Goal: Complete application form: Complete application form

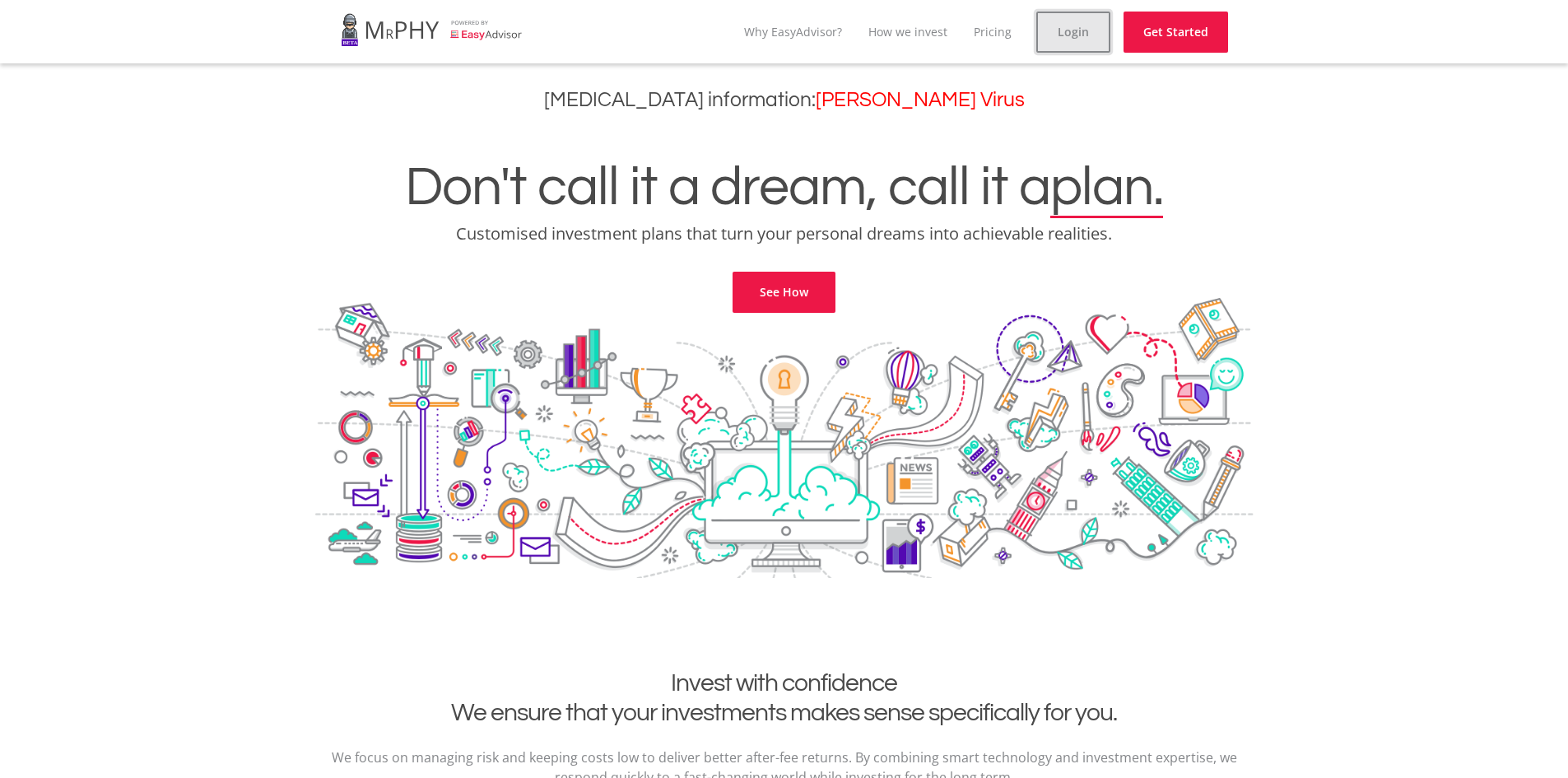
click at [1070, 31] on link "Login" at bounding box center [1073, 32] width 74 height 41
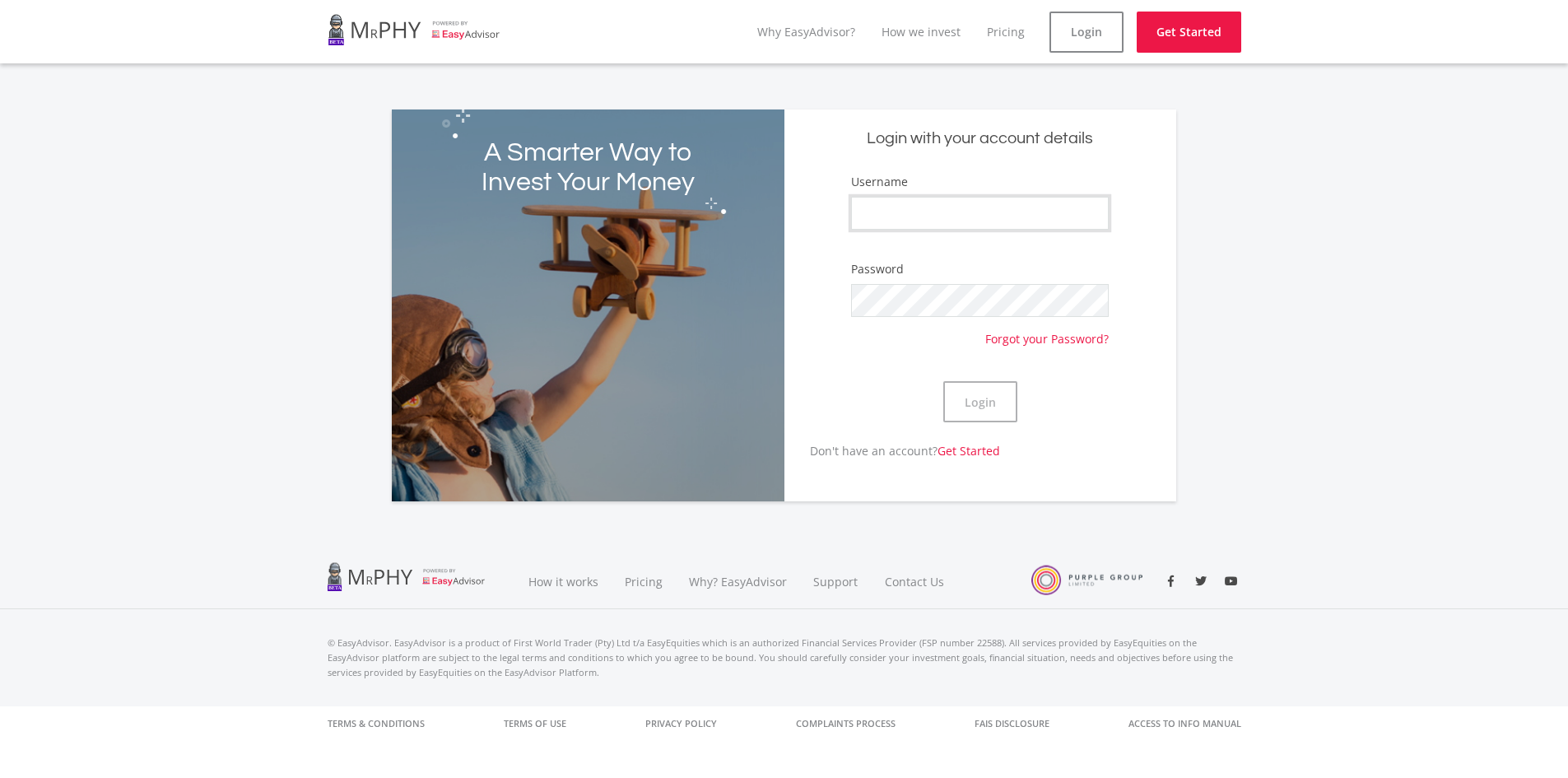
click at [937, 226] on input "Username" at bounding box center [979, 213] width 257 height 33
type input "Noma:Pearlo"
click at [943, 381] on button "Login" at bounding box center [979, 401] width 74 height 41
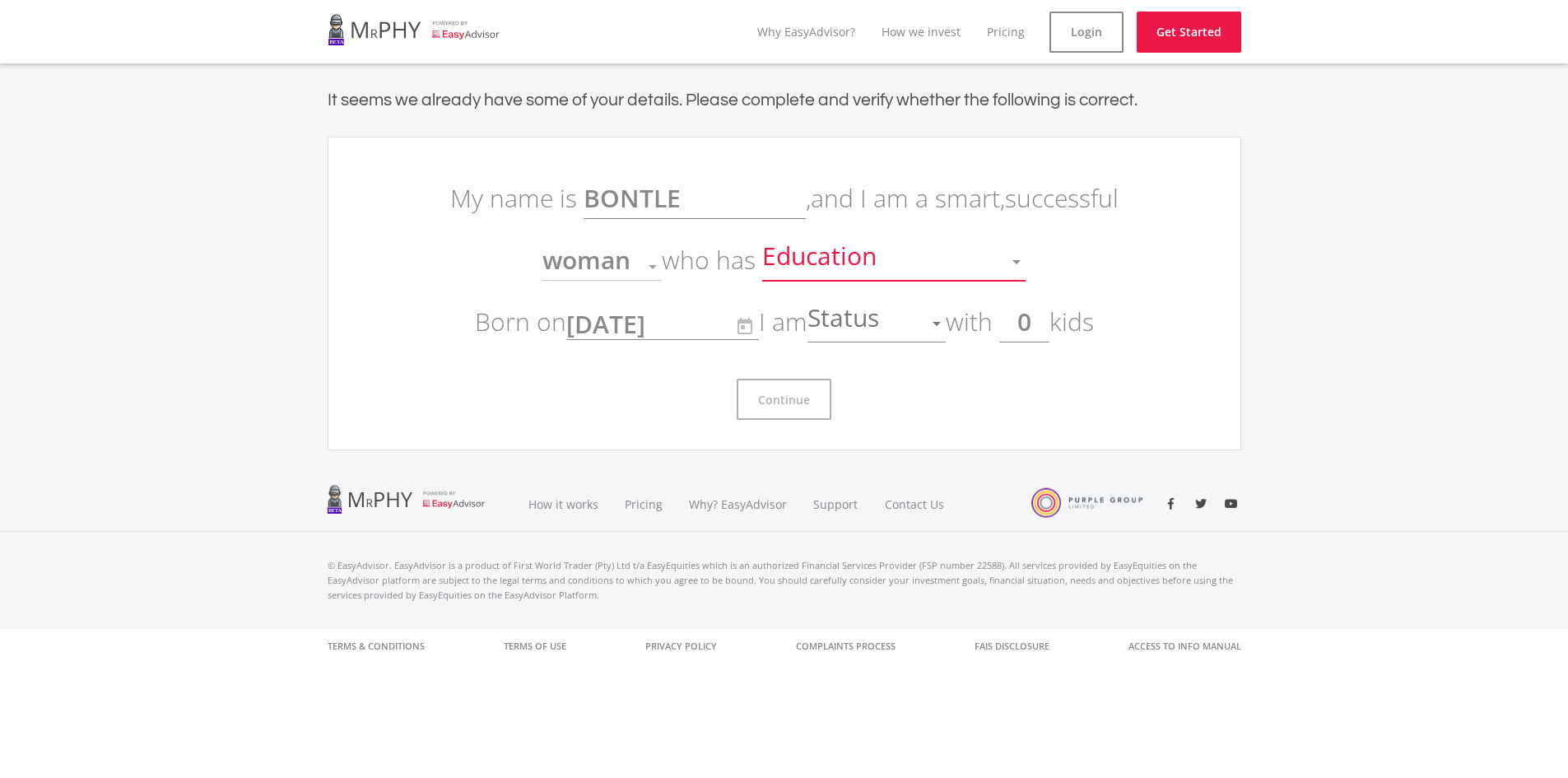
click at [1019, 261] on div at bounding box center [1016, 262] width 8 height 4
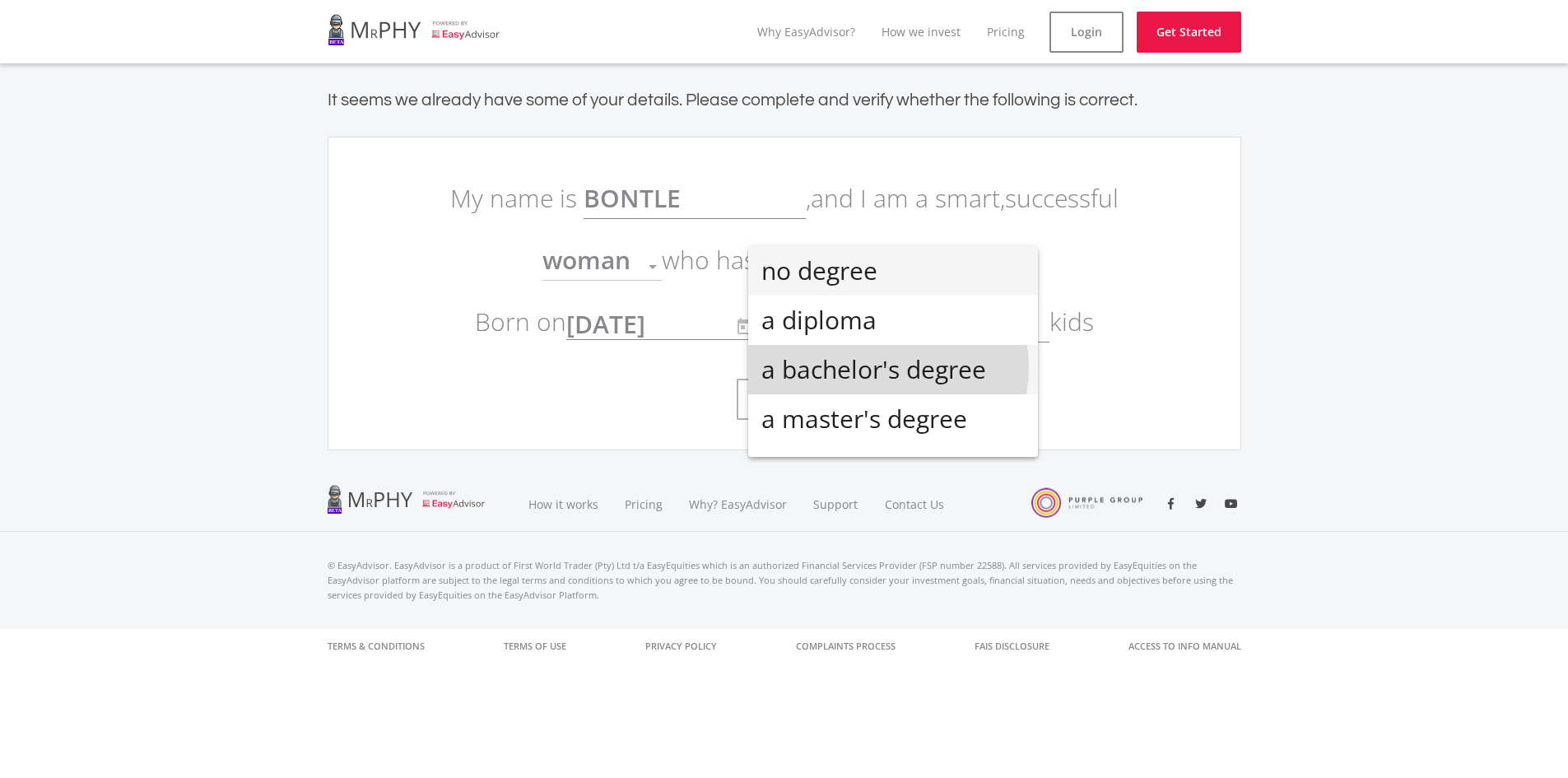
click at [887, 368] on span "a bachelor's degree" at bounding box center [893, 369] width 263 height 49
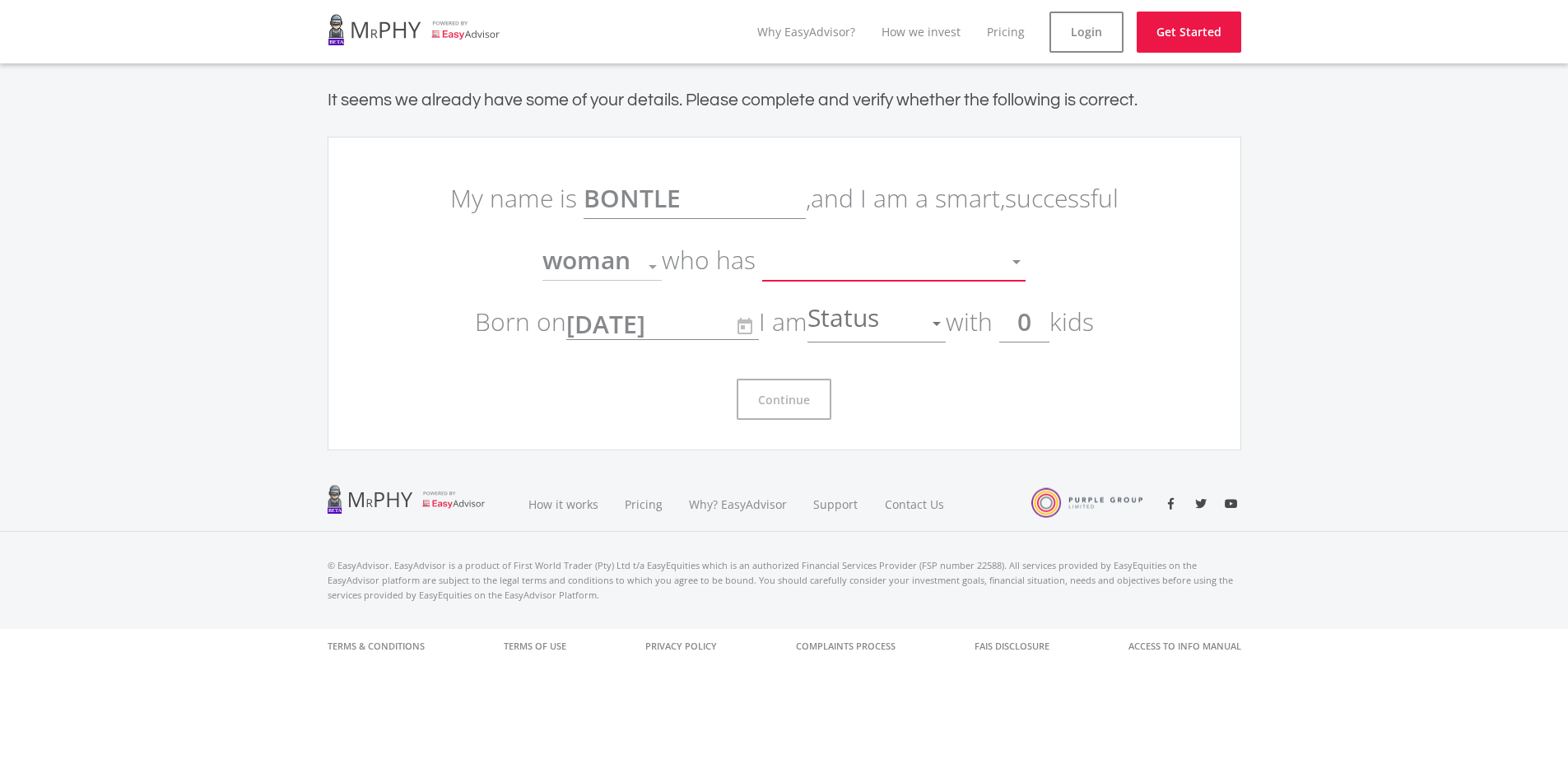
scroll to position [12, 0]
drag, startPoint x: 1048, startPoint y: 325, endPoint x: 1004, endPoint y: 325, distance: 44.0
click at [1004, 325] on p "My name is BONTLE , and I am a smart, successful woman Gender who has a bachelo…" at bounding box center [784, 260] width 691 height 186
type input "2"
click at [941, 324] on div at bounding box center [936, 324] width 8 height 4
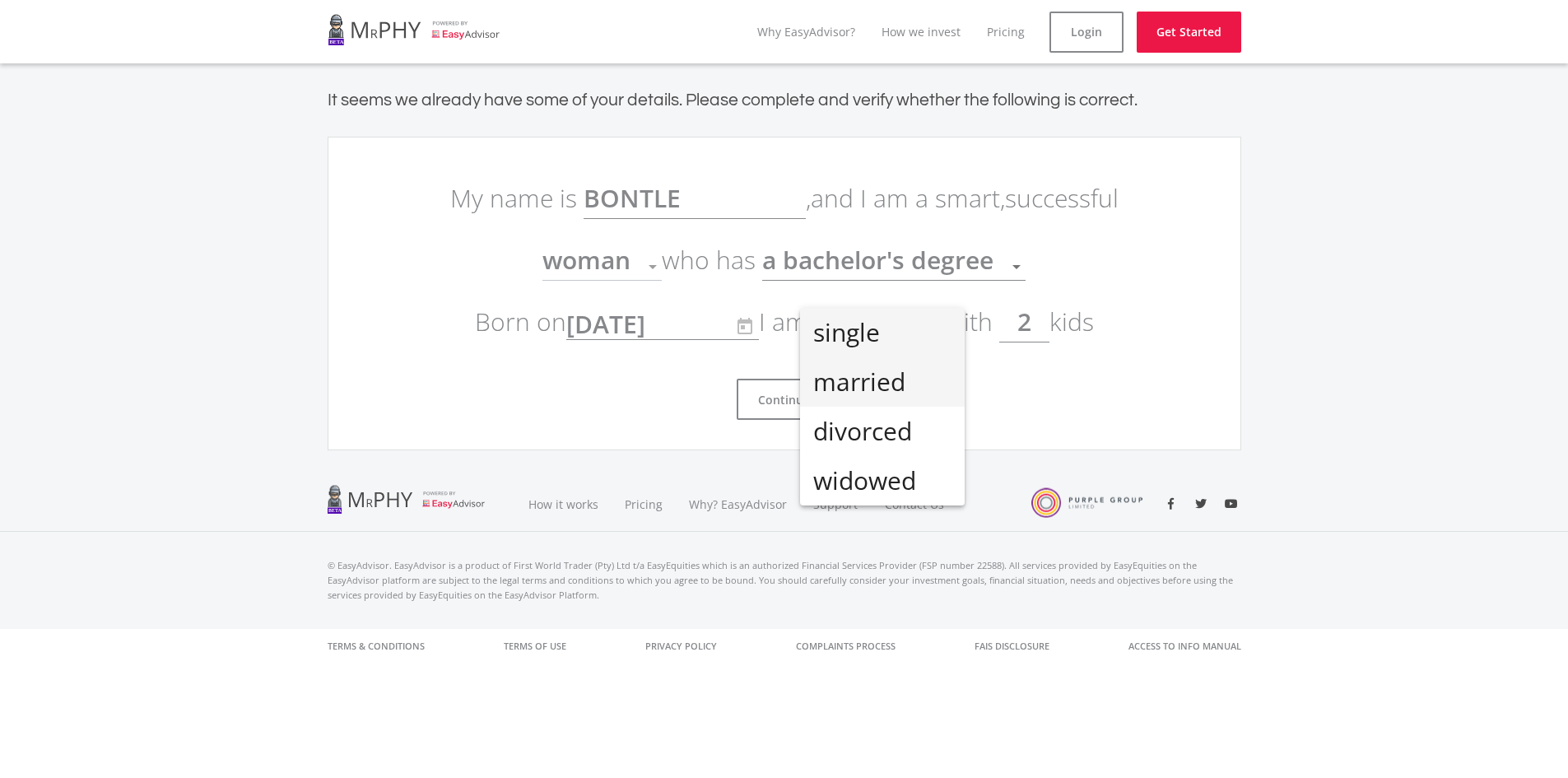
click at [888, 378] on span "married" at bounding box center [882, 381] width 138 height 49
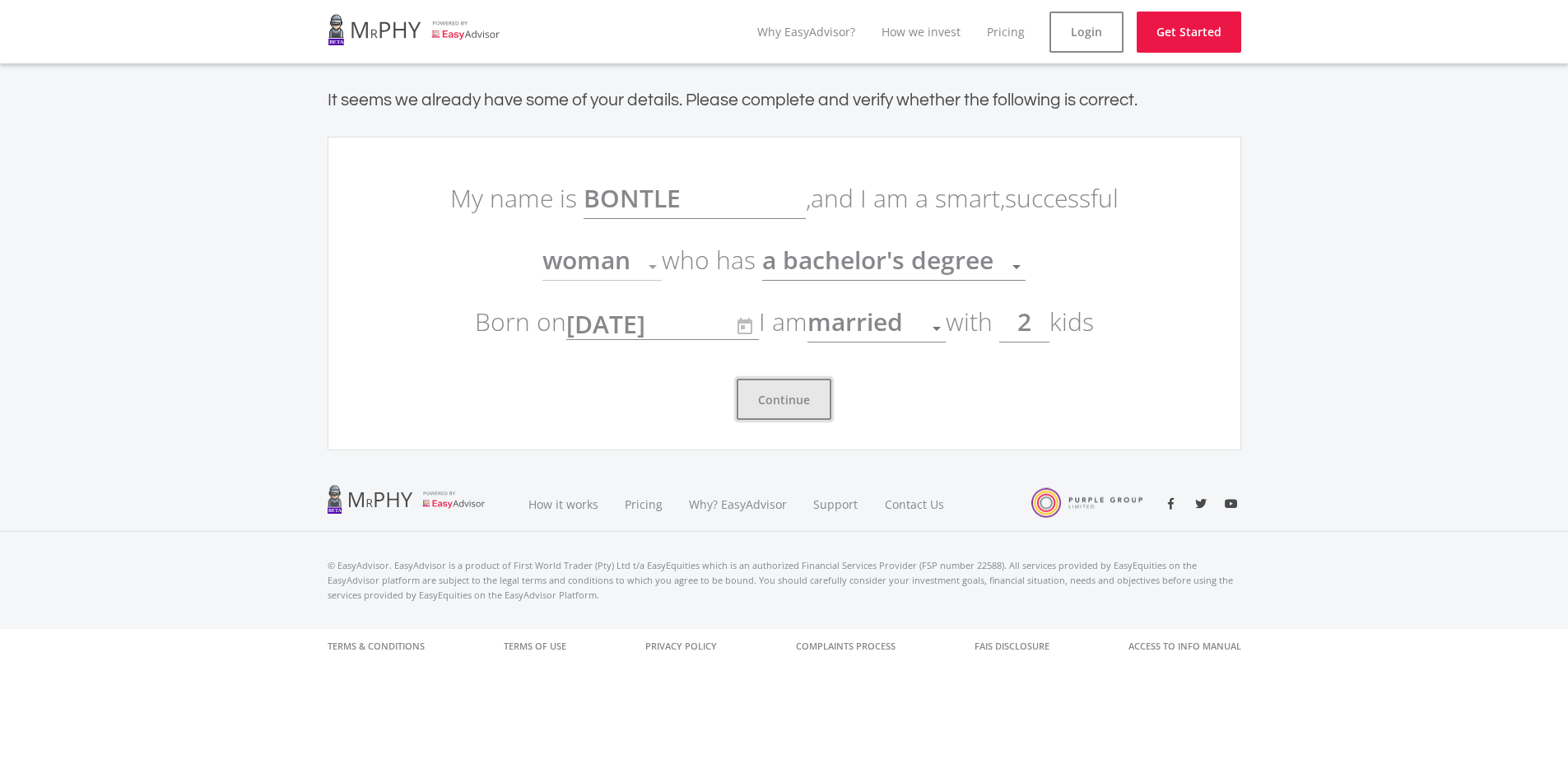
click at [794, 401] on button "Continue" at bounding box center [784, 399] width 95 height 41
click at [796, 393] on button "Continue" at bounding box center [784, 399] width 95 height 41
click at [799, 398] on button "Continue" at bounding box center [784, 399] width 95 height 41
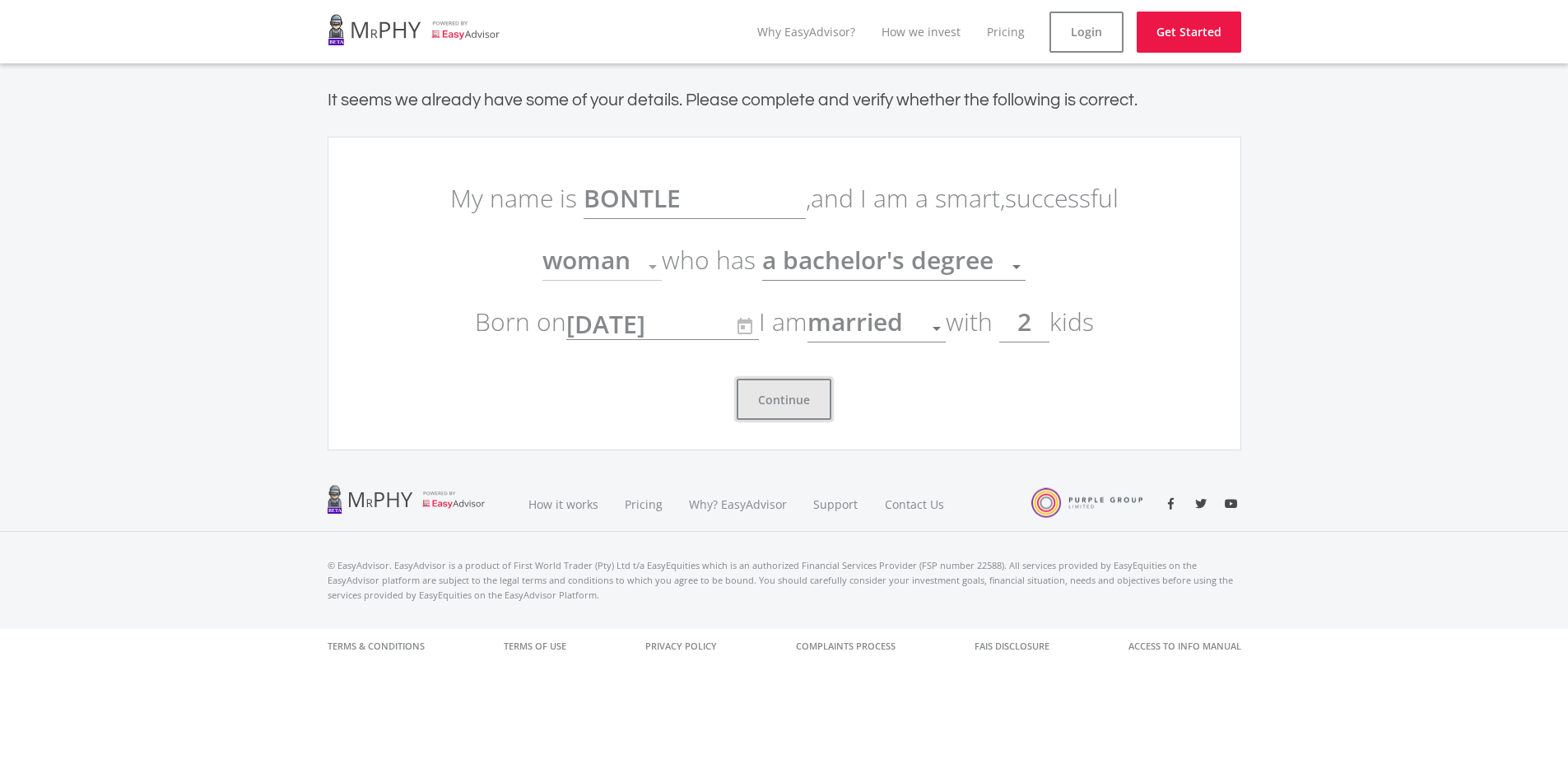
click at [781, 390] on button "Continue" at bounding box center [784, 399] width 95 height 41
click at [817, 389] on button "Continue" at bounding box center [784, 399] width 95 height 41
click at [1071, 37] on link "Login" at bounding box center [1085, 32] width 74 height 41
